Goal: Information Seeking & Learning: Learn about a topic

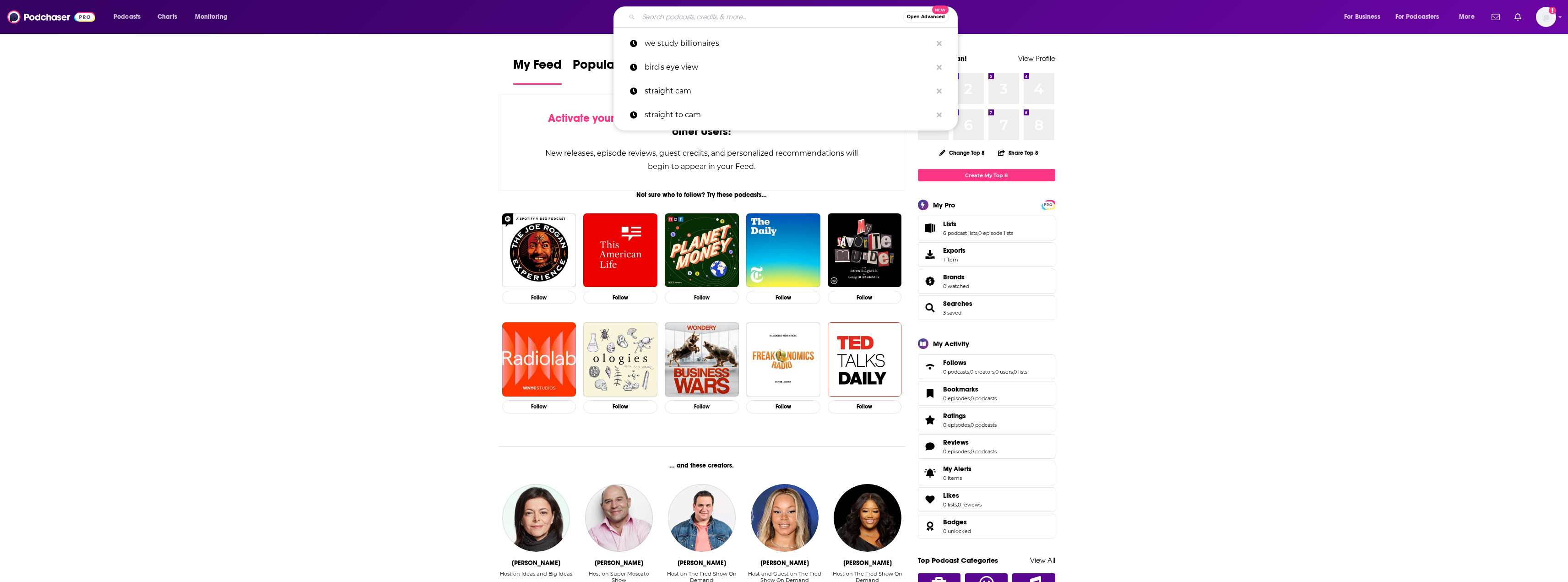
click at [826, 17] on input "Search podcasts, credits, & more..." at bounding box center [771, 17] width 264 height 15
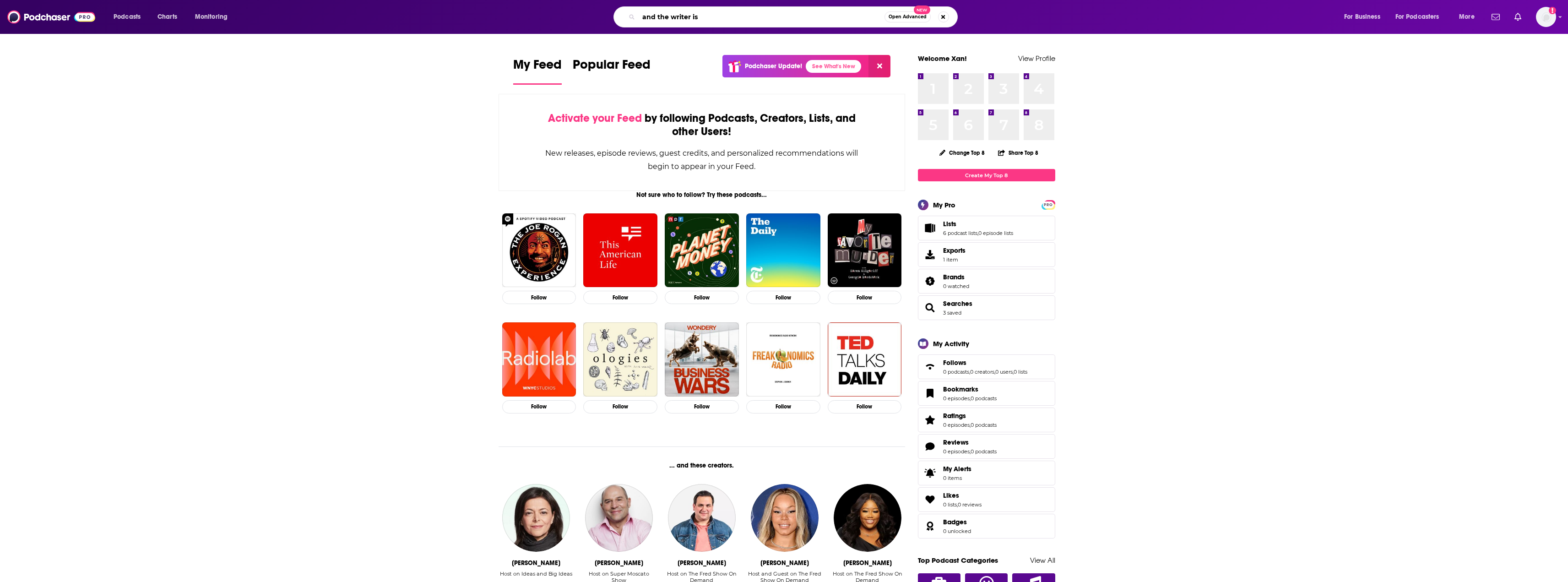
type input "and the writer is"
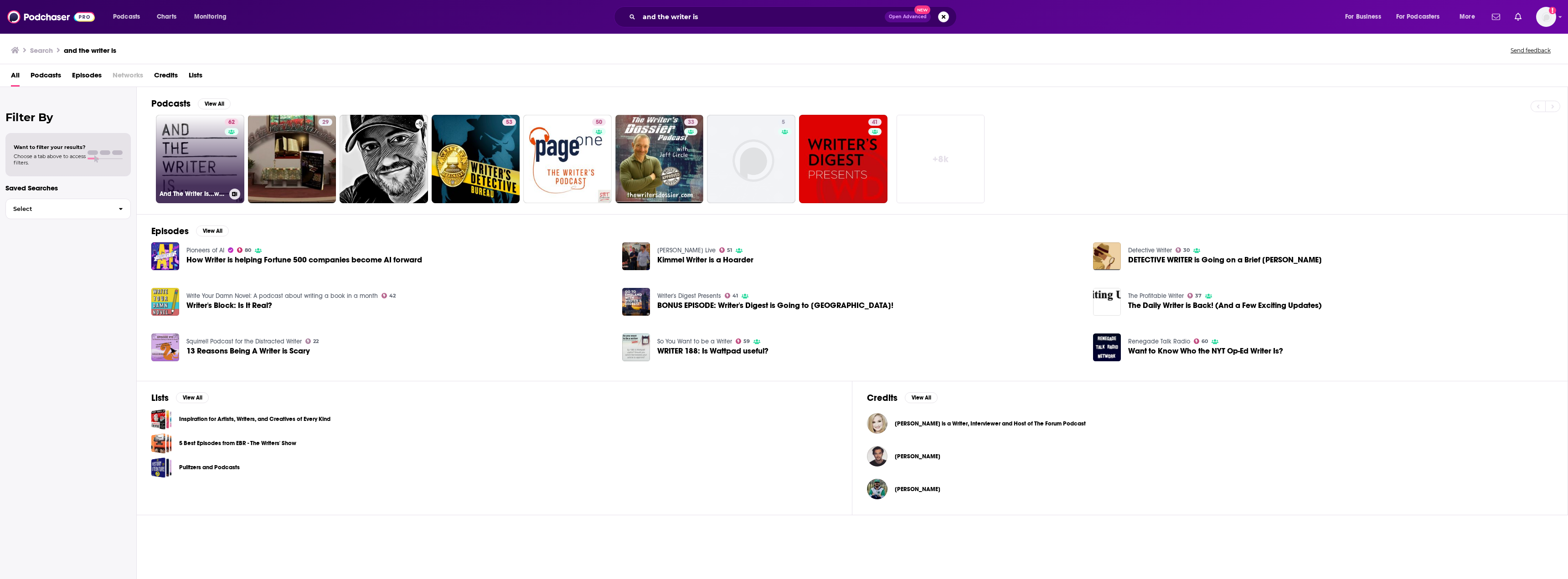
click at [196, 141] on link "62 And The Writer Is...with [PERSON_NAME]" at bounding box center [200, 159] width 88 height 88
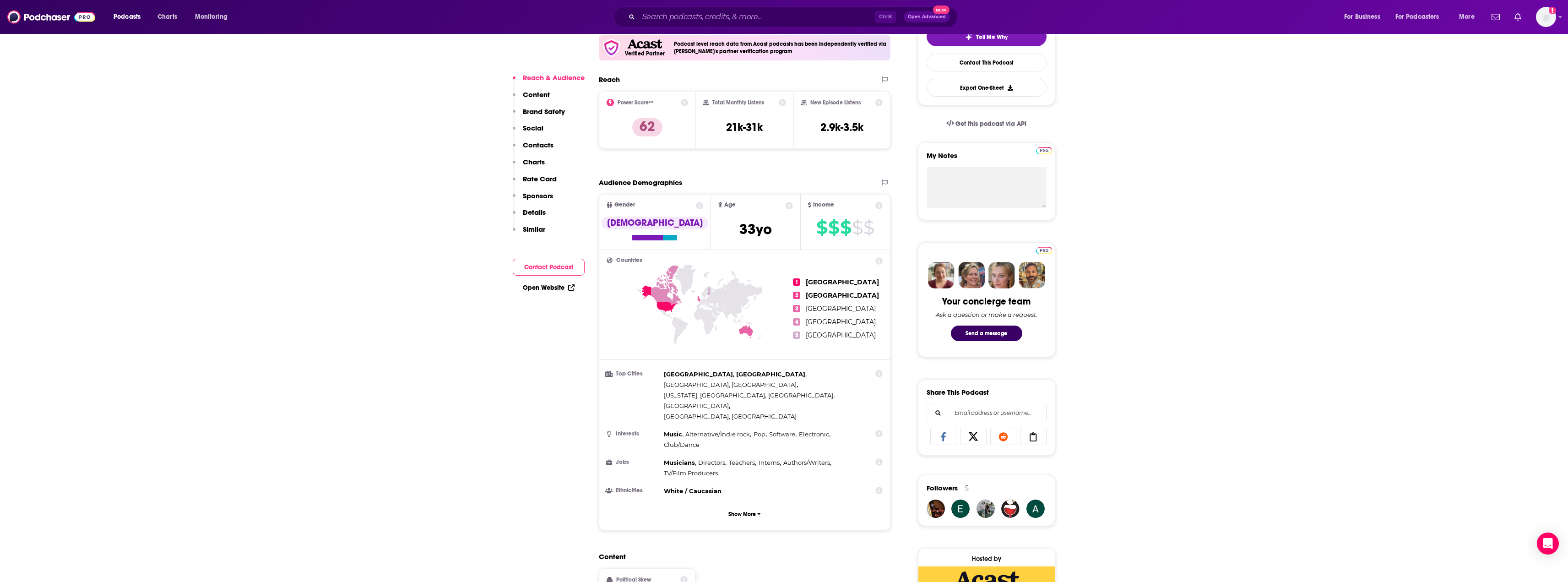
scroll to position [366, 0]
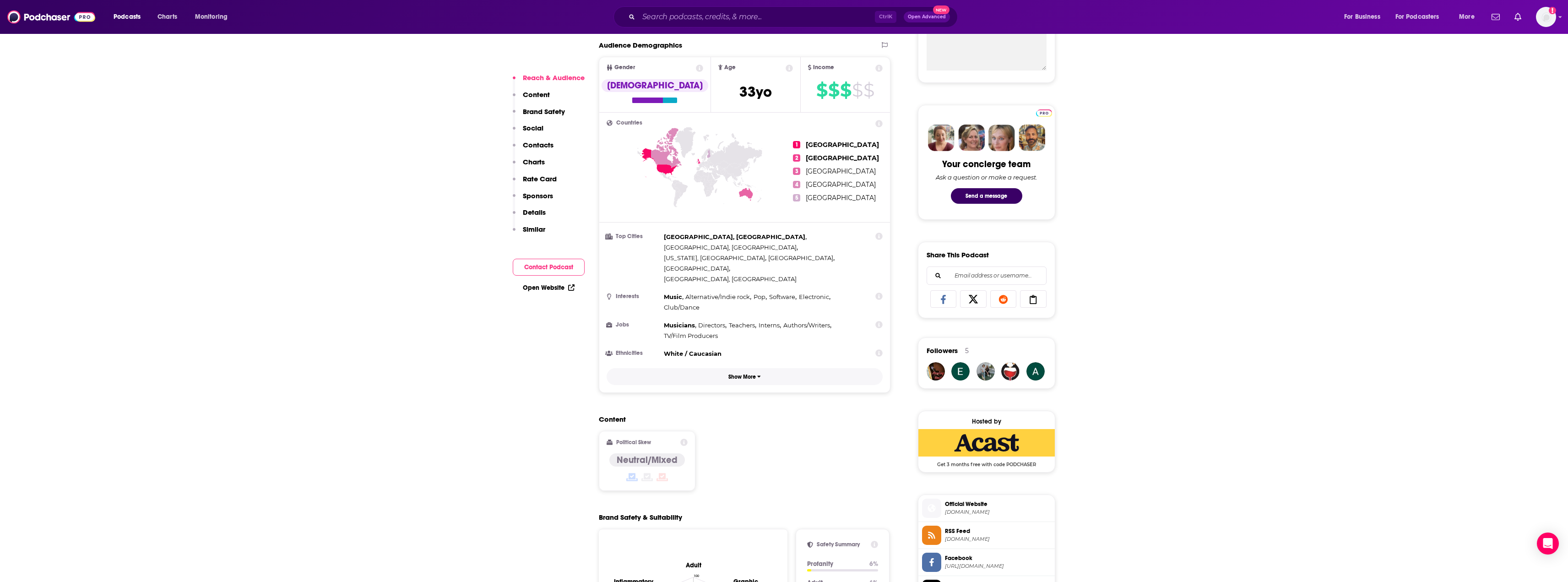
click at [740, 374] on p "Show More" at bounding box center [742, 377] width 28 height 6
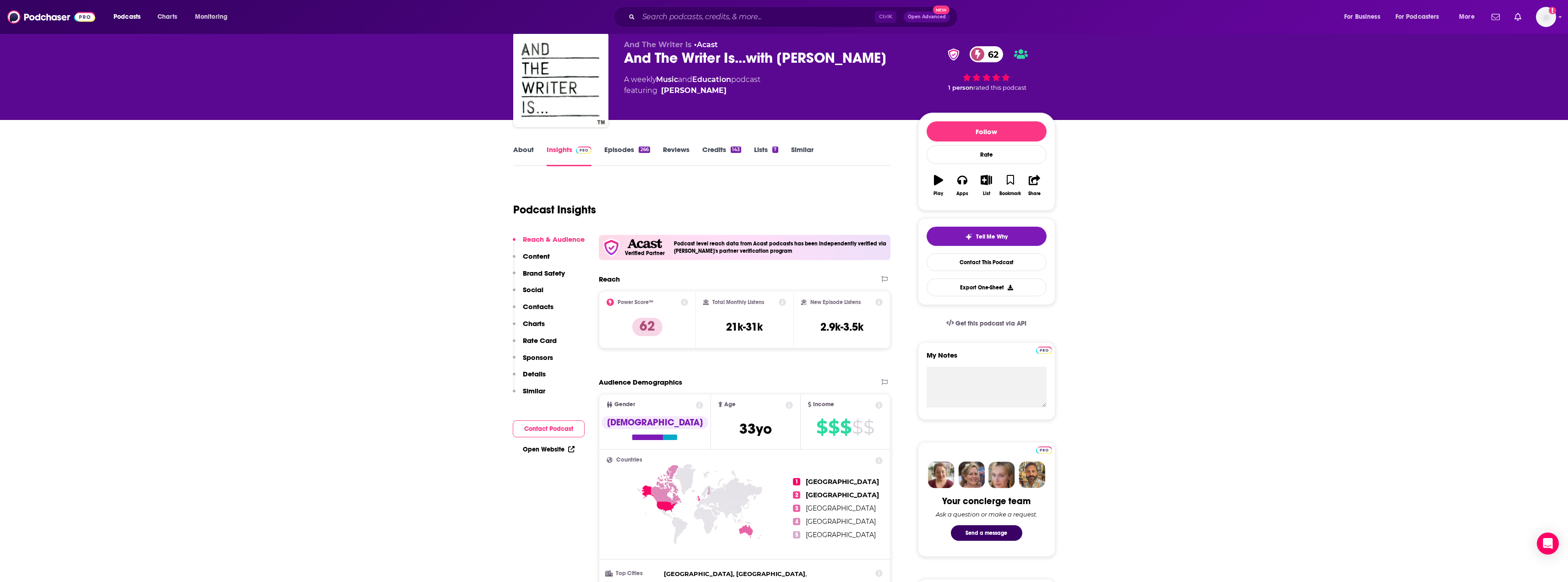
scroll to position [0, 0]
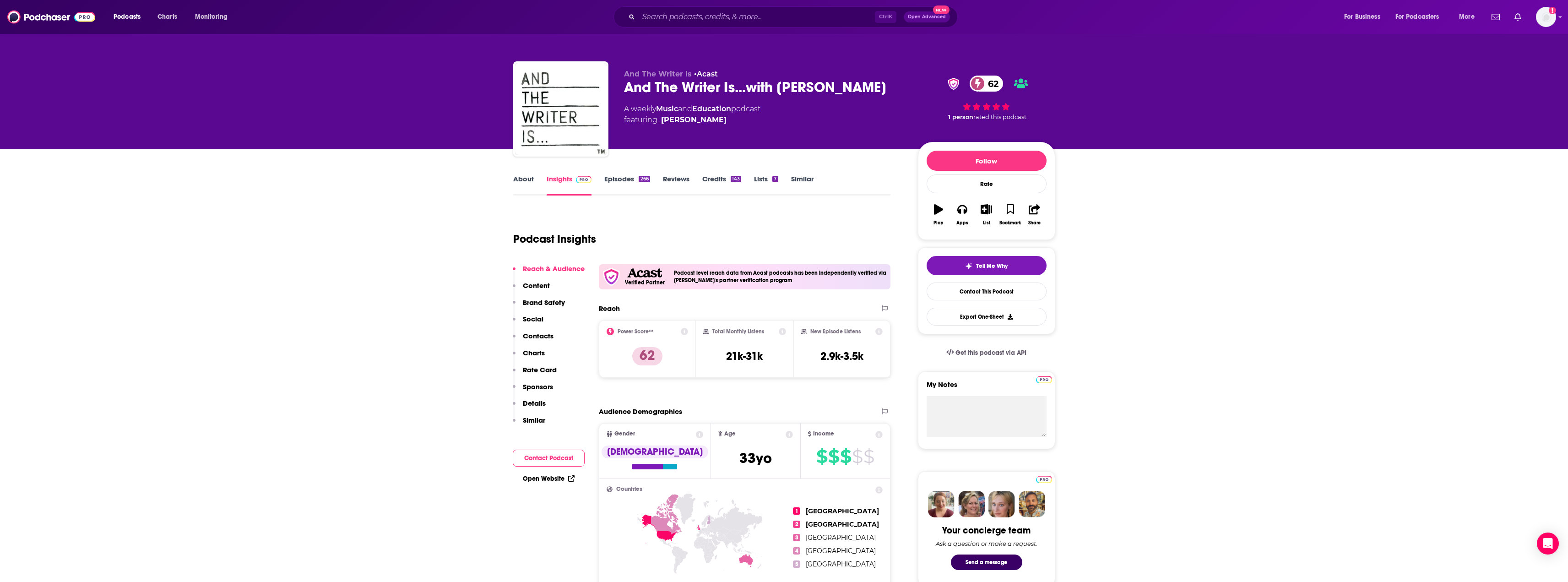
click at [527, 300] on p "Brand Safety" at bounding box center [543, 302] width 42 height 9
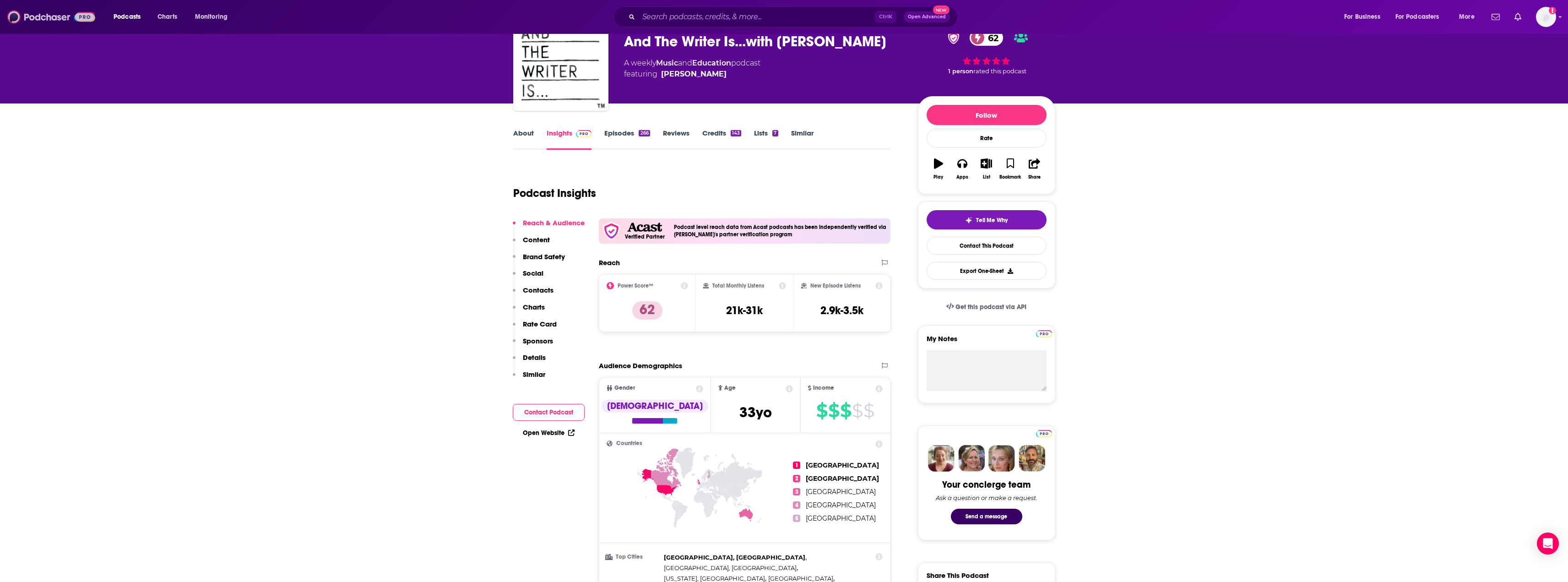
click at [50, 15] on img at bounding box center [51, 17] width 88 height 17
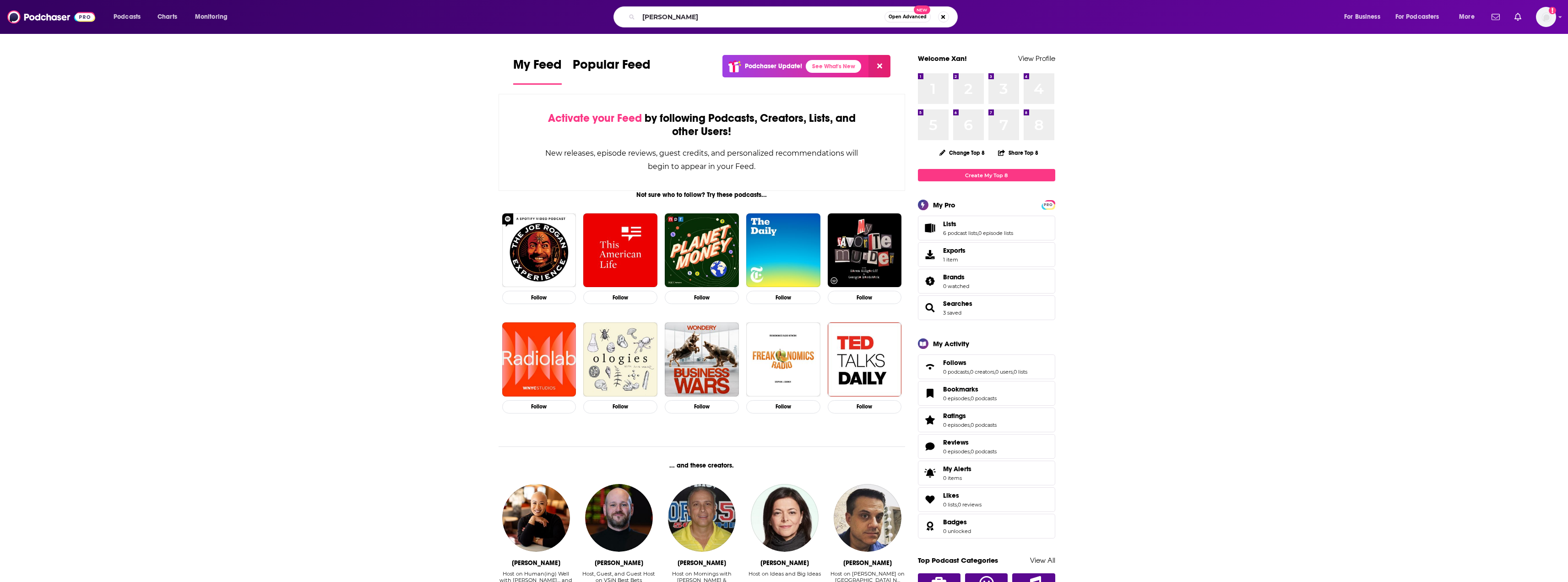
type input "[PERSON_NAME]"
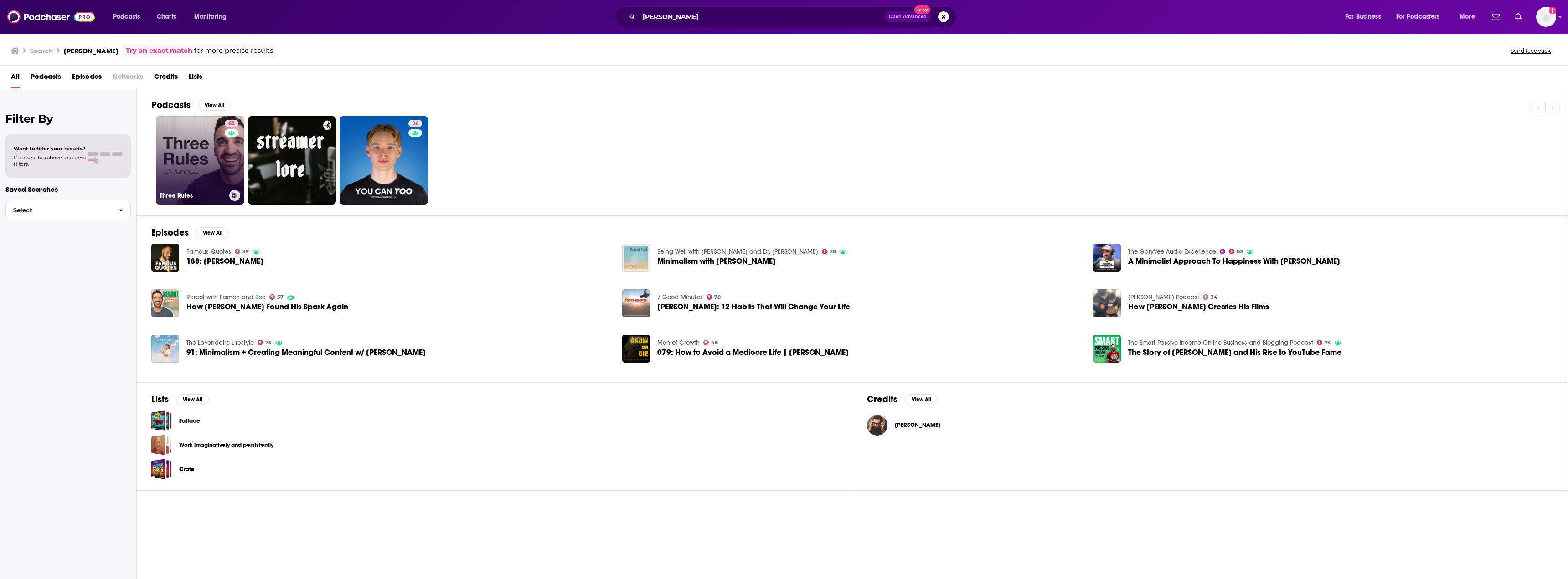
click at [213, 158] on link "62 Three Rules" at bounding box center [200, 160] width 88 height 88
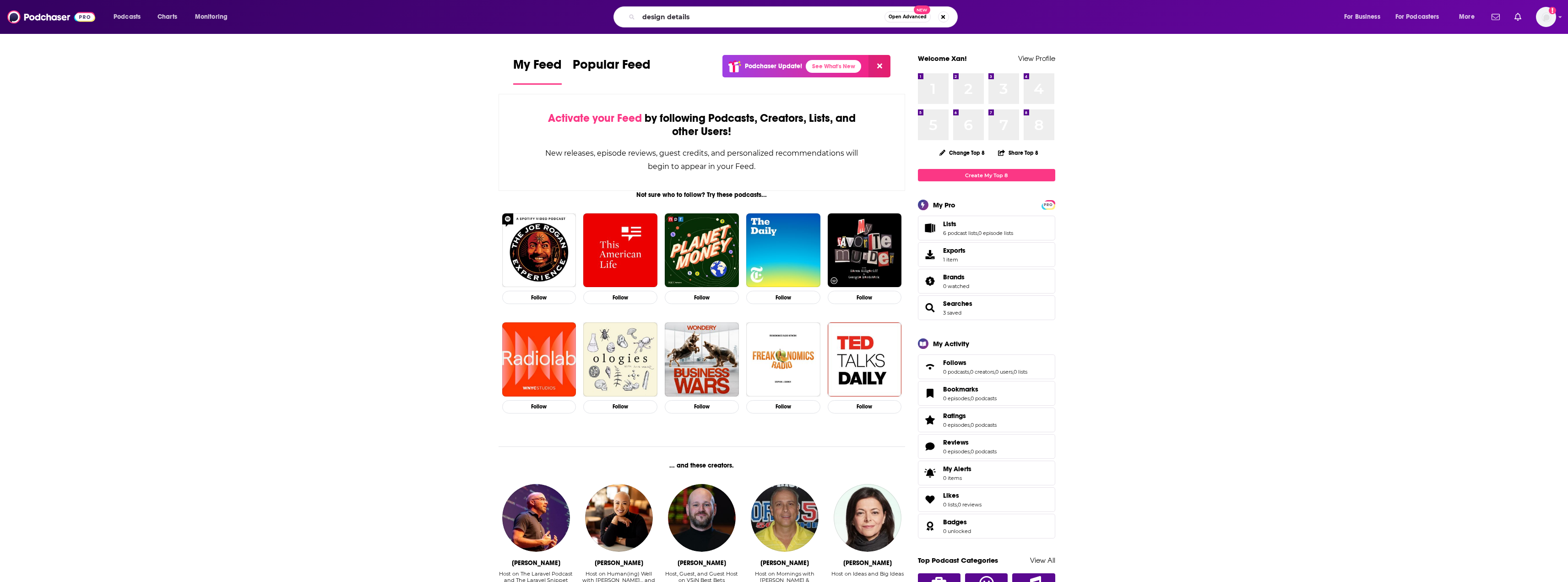
type input "design details"
